Goal: Task Accomplishment & Management: Manage account settings

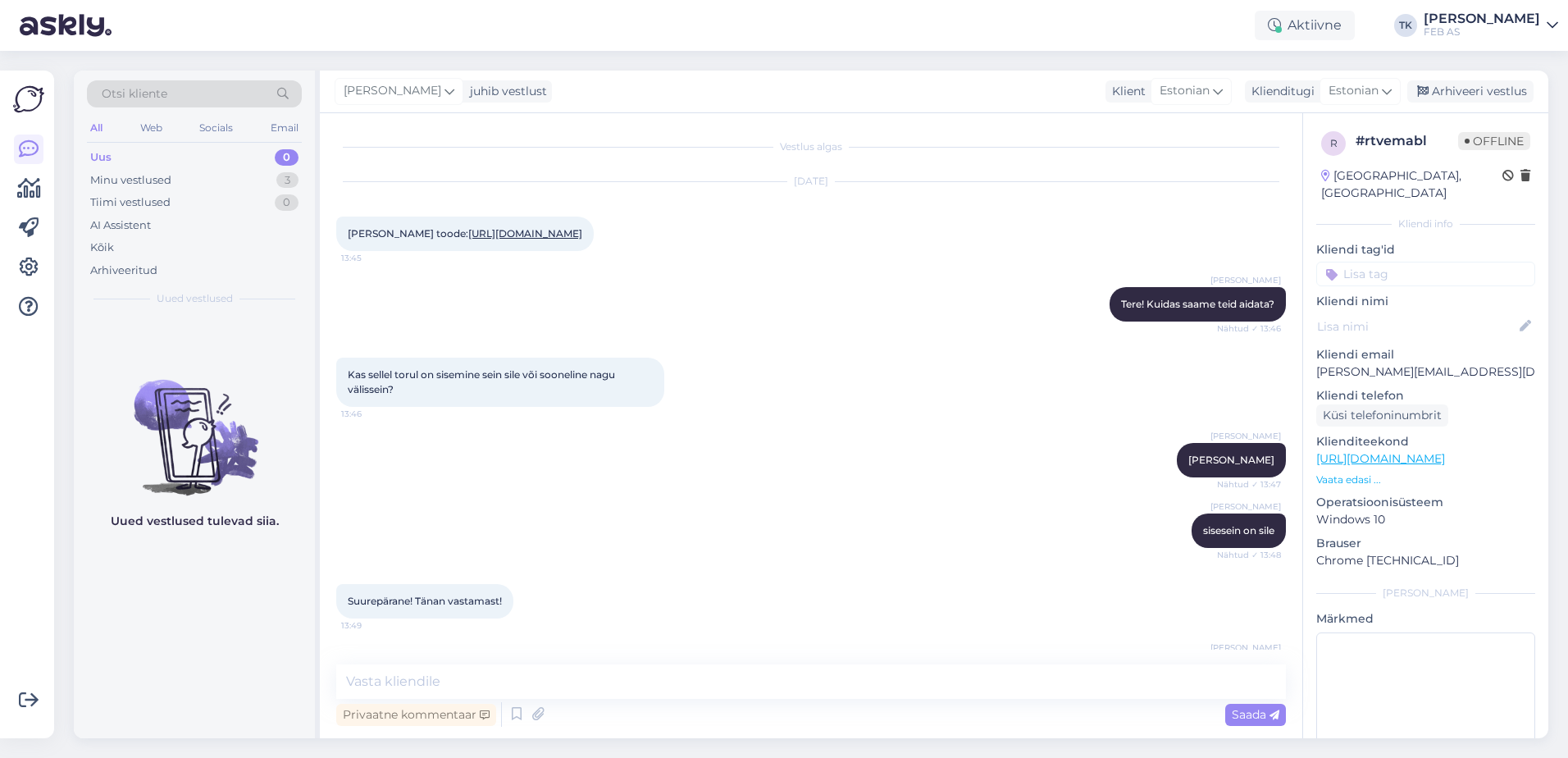
scroll to position [228, 0]
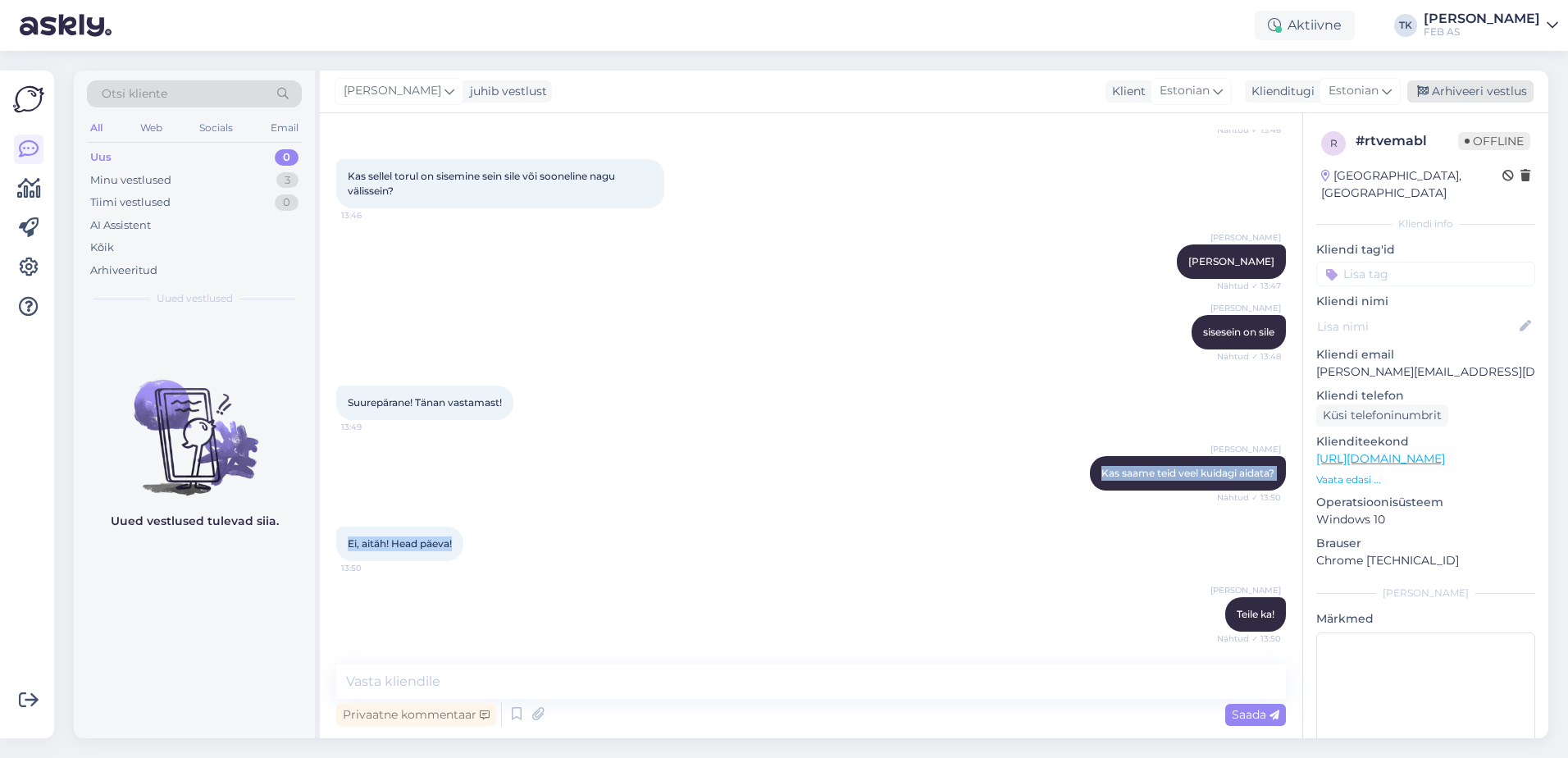
click at [1456, 95] on div "Arhiveeri vestlus" at bounding box center [1470, 92] width 127 height 23
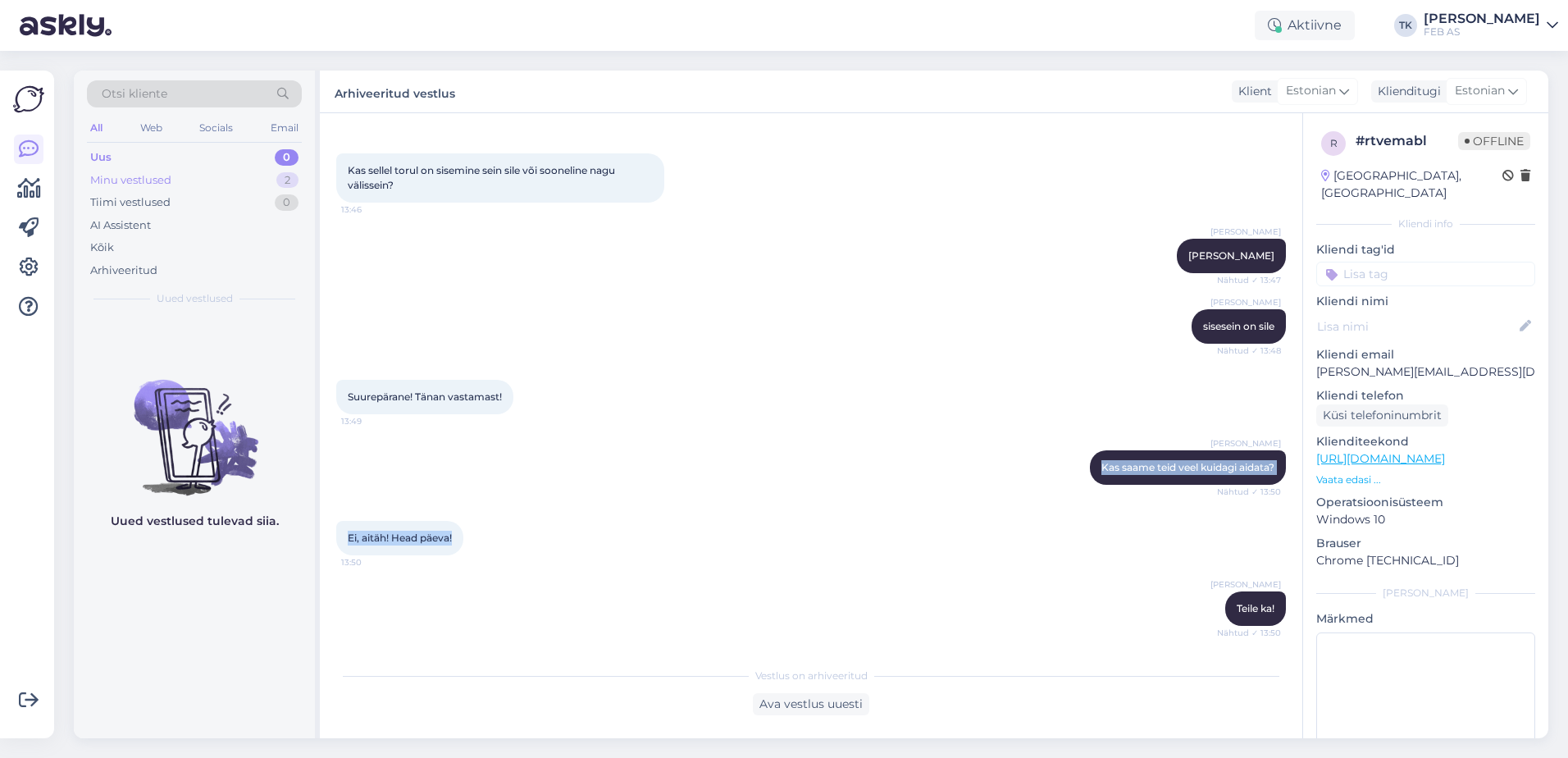
click at [254, 171] on div "Minu vestlused 2" at bounding box center [194, 180] width 215 height 23
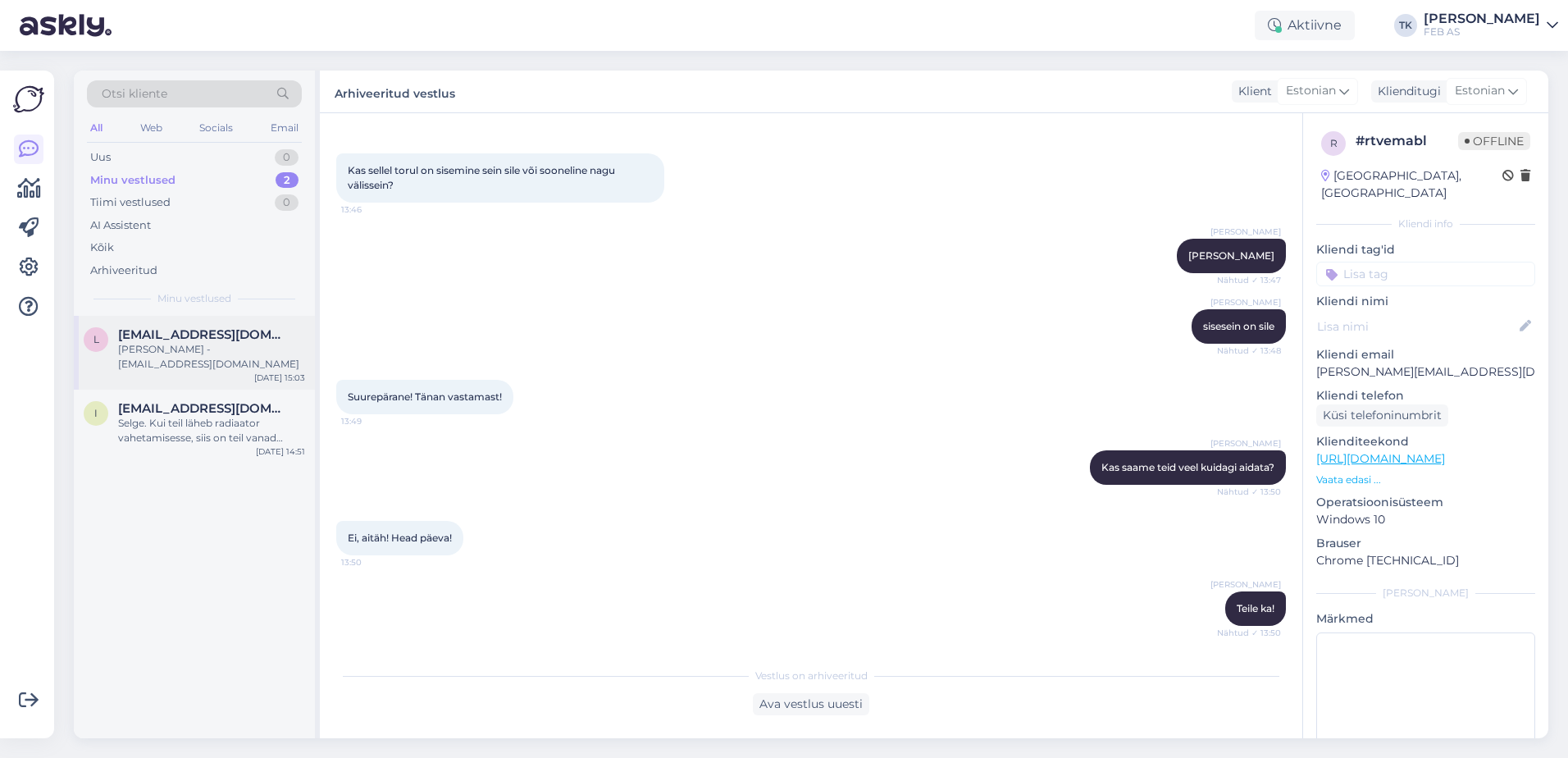
click at [246, 350] on div "[PERSON_NAME] - [EMAIL_ADDRESS][DOMAIN_NAME]" at bounding box center [211, 357] width 187 height 29
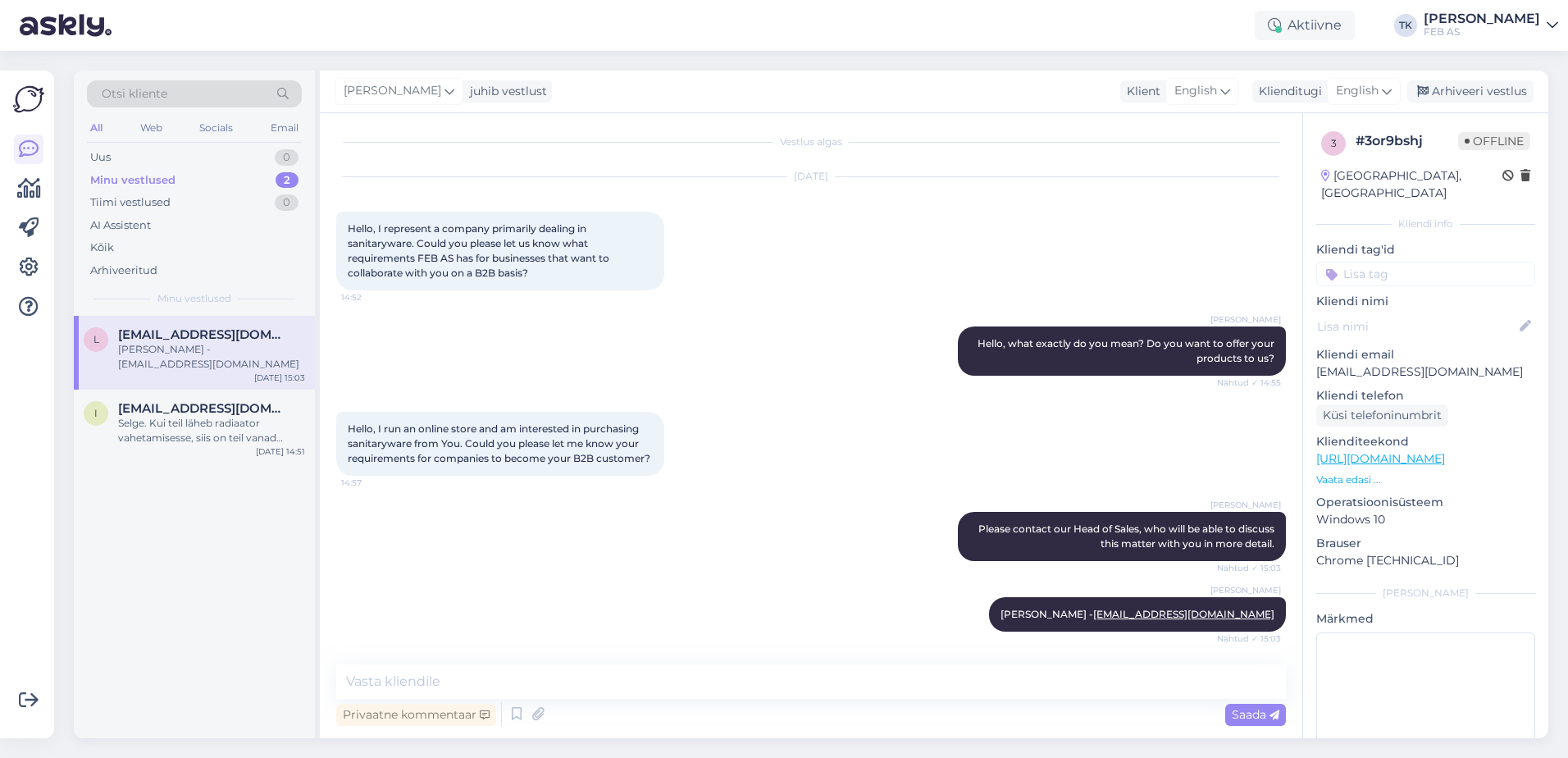
scroll to position [5, 0]
click at [1452, 88] on div "Arhiveeri vestlus" at bounding box center [1470, 92] width 127 height 23
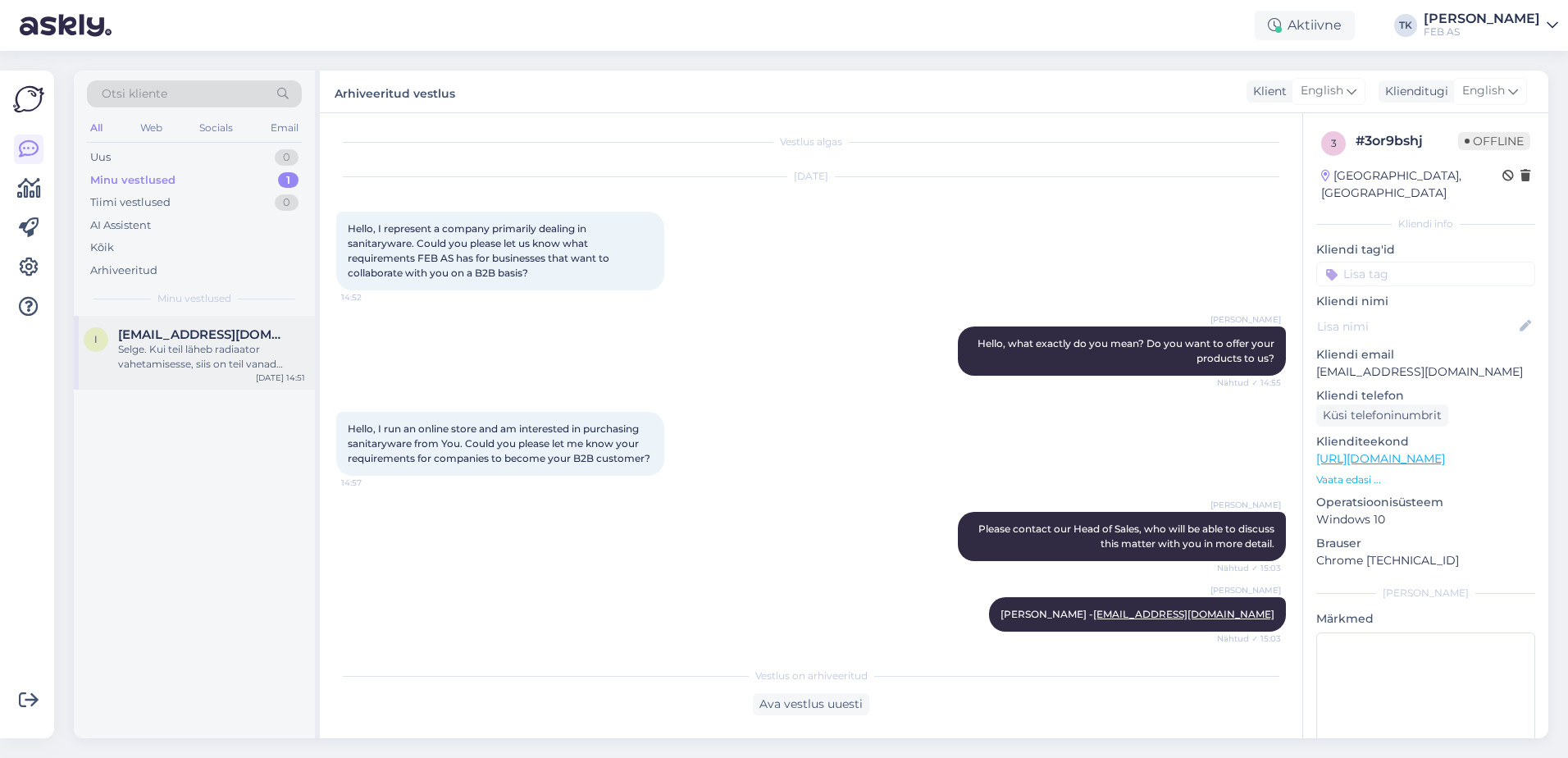
click at [201, 343] on div "Selge. Kui teil läheb radiaator vahetamisesse, siis on teil vanad radiaatori mõ…" at bounding box center [211, 357] width 187 height 29
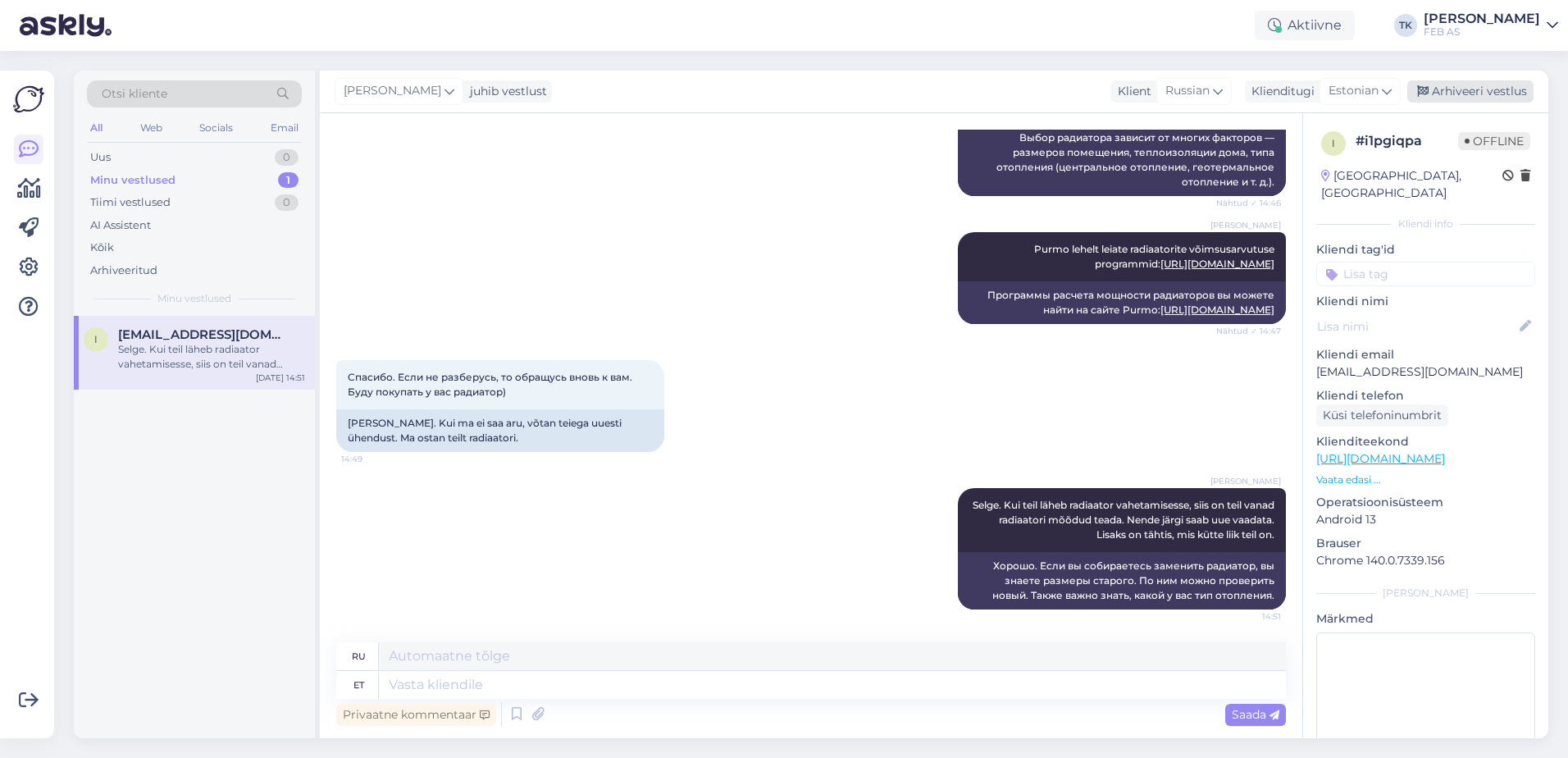
click at [1461, 89] on div "Arhiveeri vestlus" at bounding box center [1470, 92] width 127 height 23
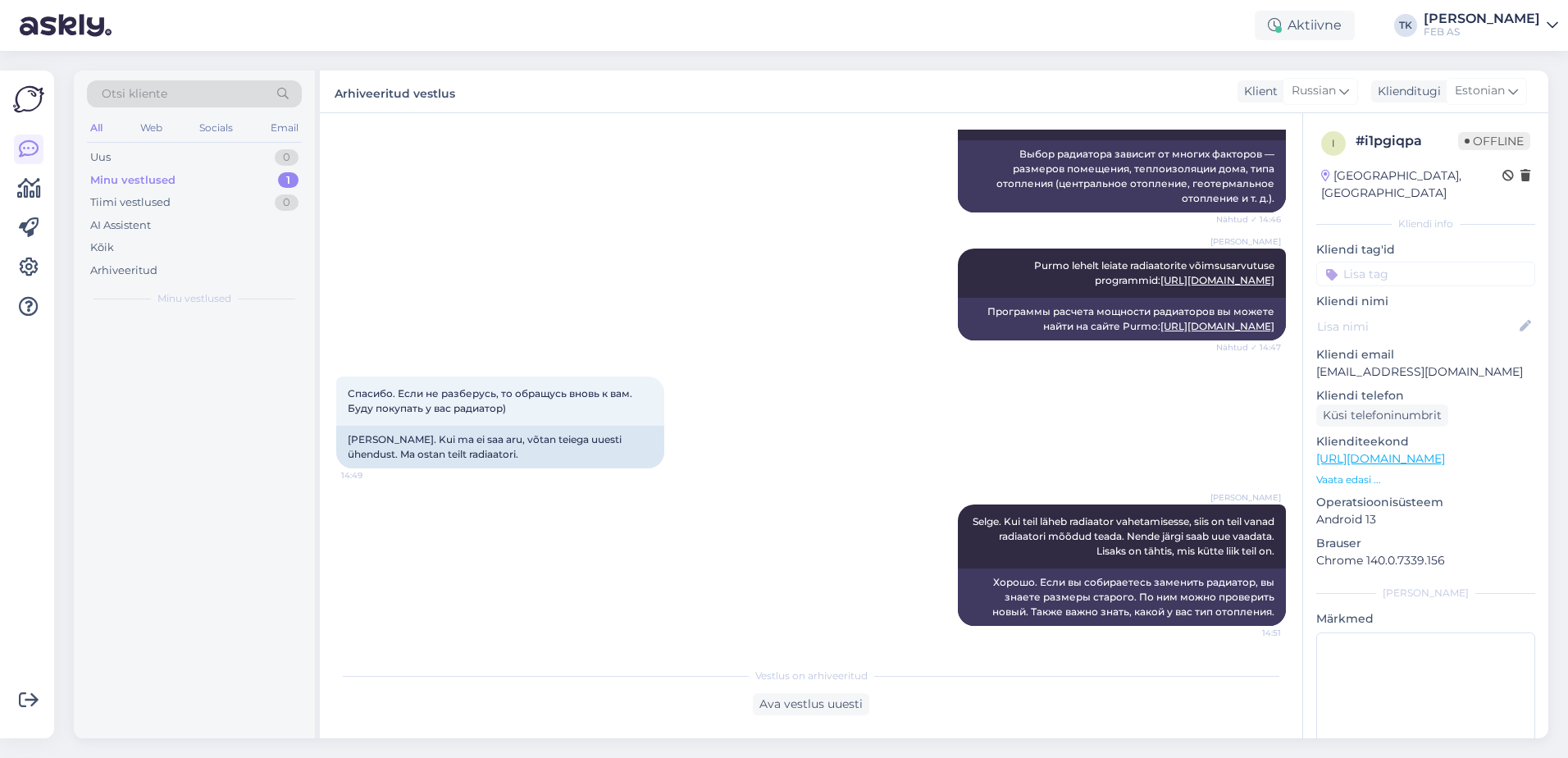
scroll to position [494, 0]
click at [1499, 29] on div "FEB AS" at bounding box center [1481, 31] width 116 height 13
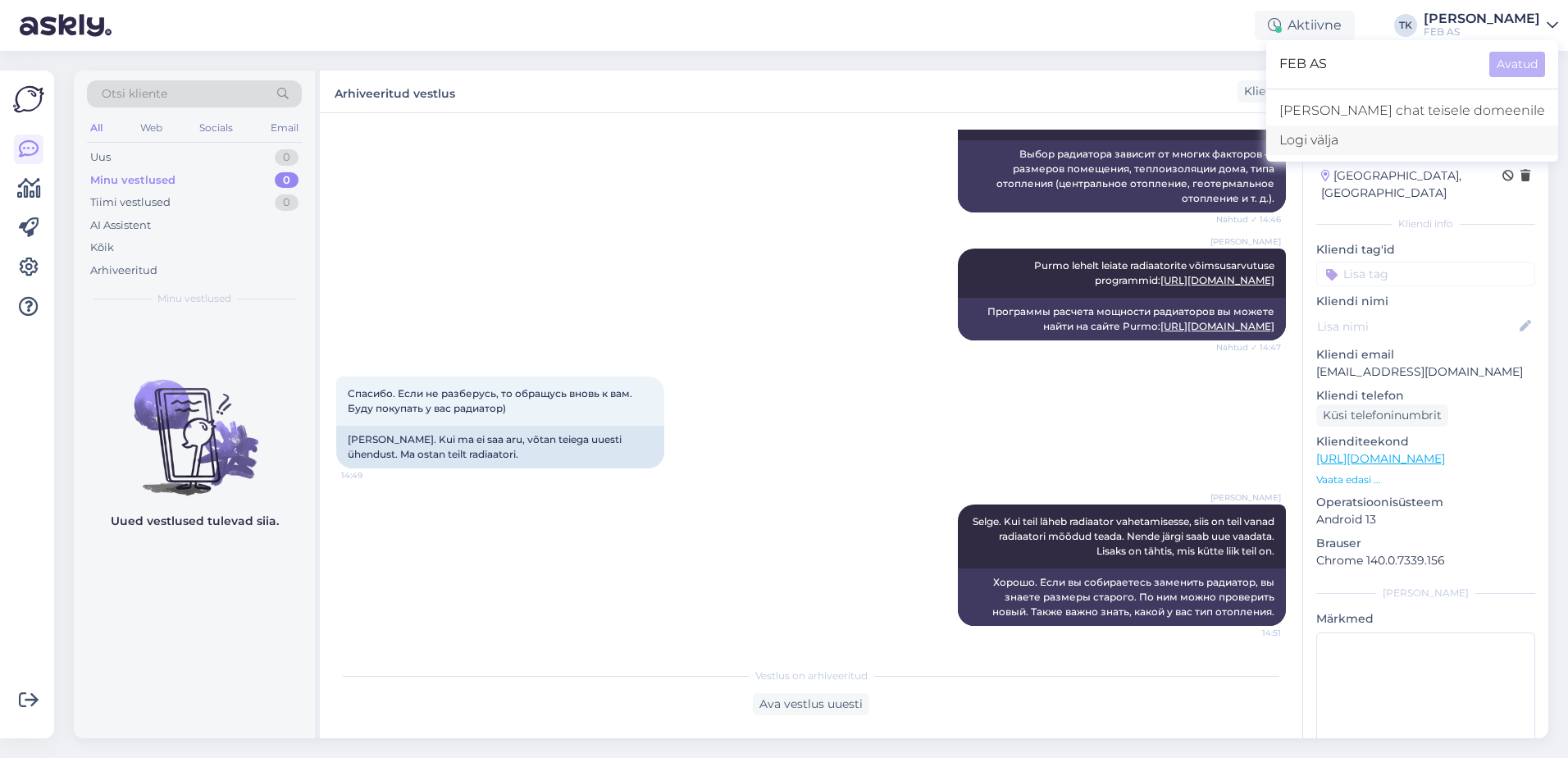
click at [1459, 145] on div "Logi välja" at bounding box center [1412, 140] width 292 height 29
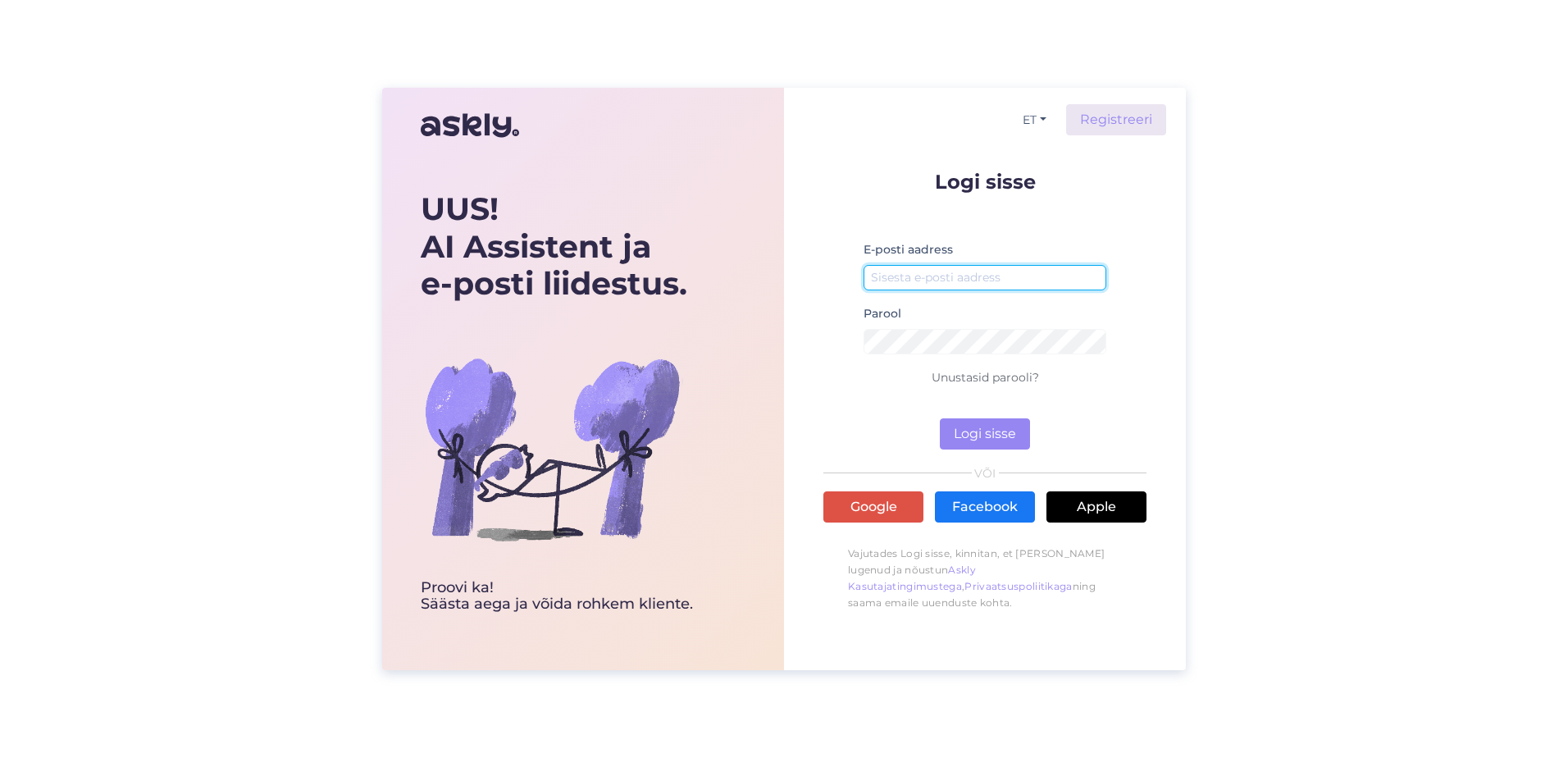
click at [940, 275] on input "email" at bounding box center [985, 278] width 243 height 25
type input "[EMAIL_ADDRESS][PERSON_NAME][DOMAIN_NAME]"
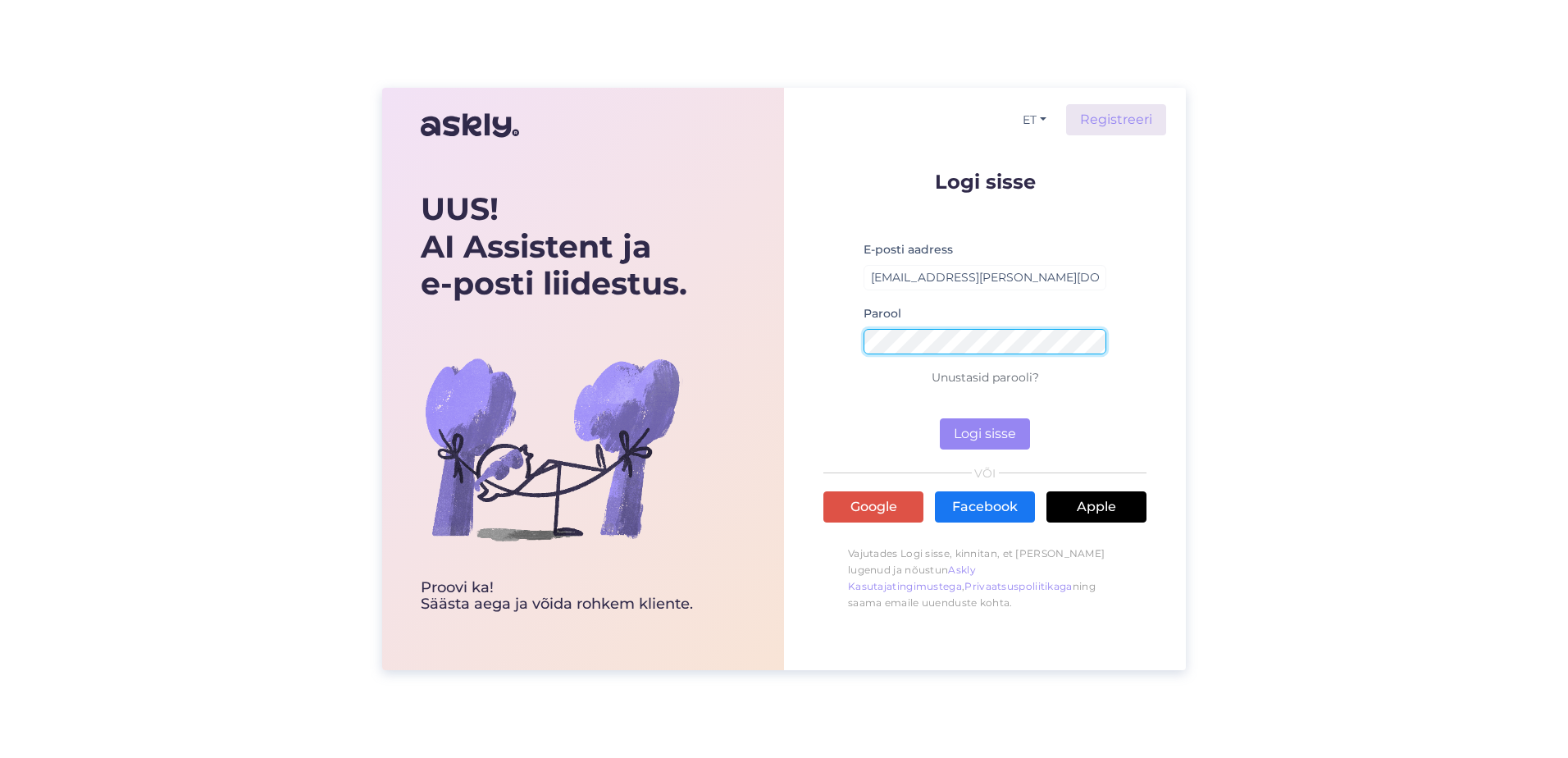
click at [940, 418] on button "Logi sisse" at bounding box center [985, 434] width 90 height 31
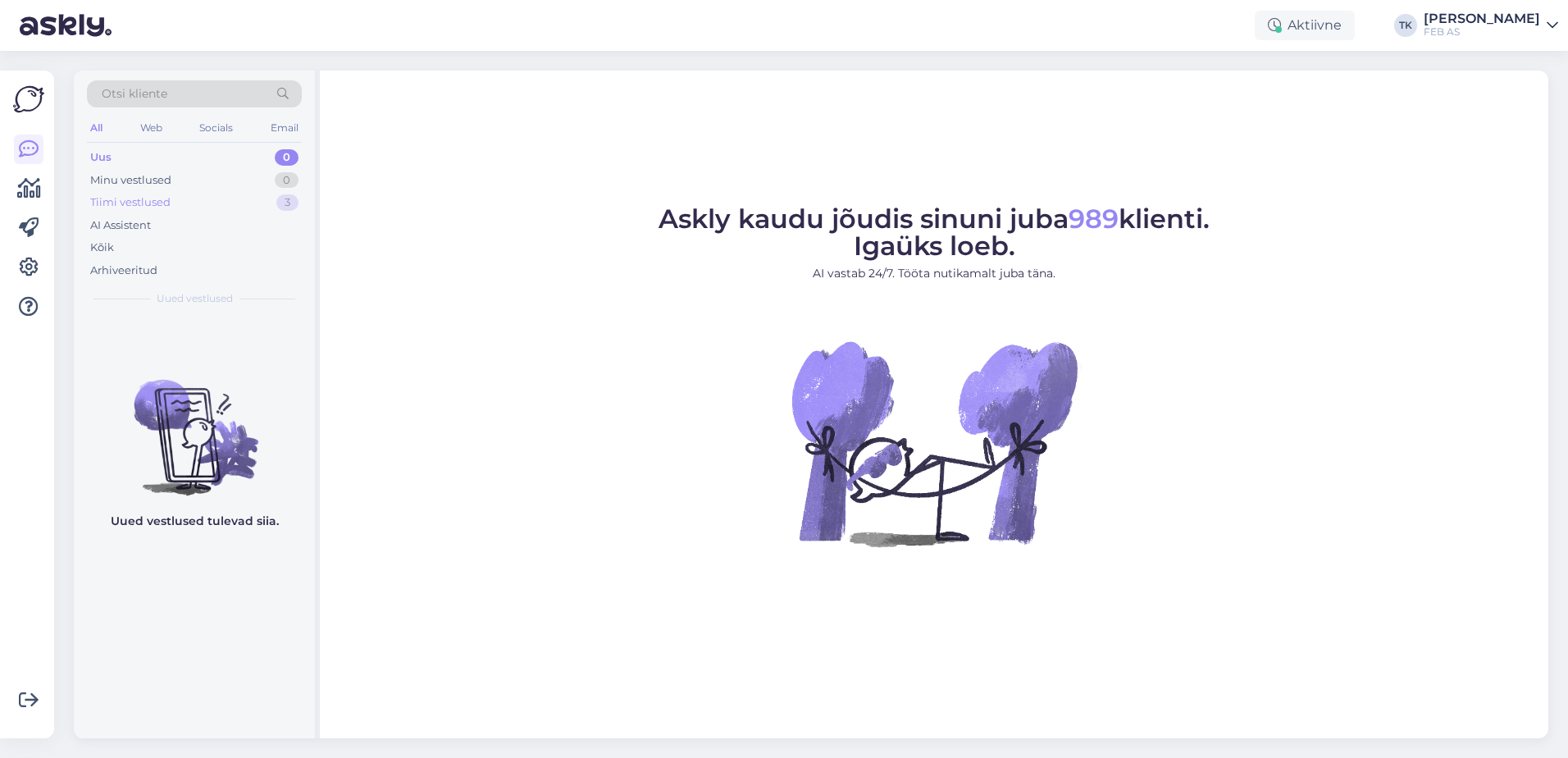
click at [212, 195] on div "Tiimi vestlused 3" at bounding box center [194, 202] width 215 height 23
